Goal: Information Seeking & Learning: Learn about a topic

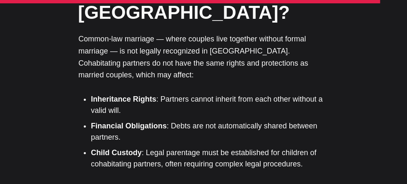
scroll to position [3129, 0]
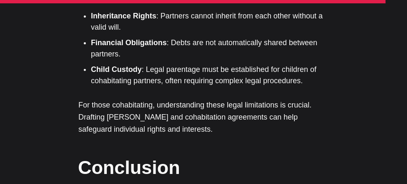
scroll to position [3213, 0]
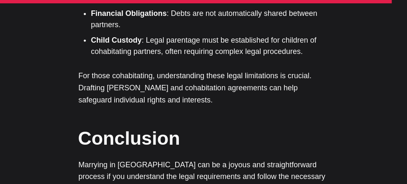
scroll to position [3254, 0]
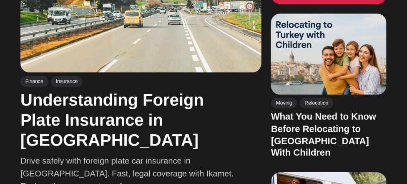
scroll to position [333, 0]
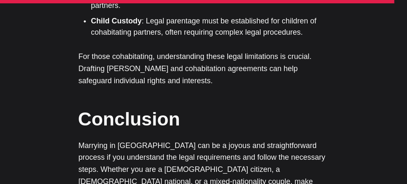
scroll to position [3234, 0]
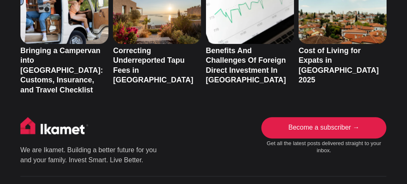
scroll to position [1252, 0]
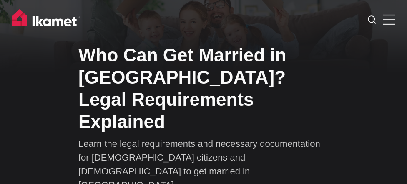
scroll to position [3234, 0]
